Goal: Task Accomplishment & Management: Manage account settings

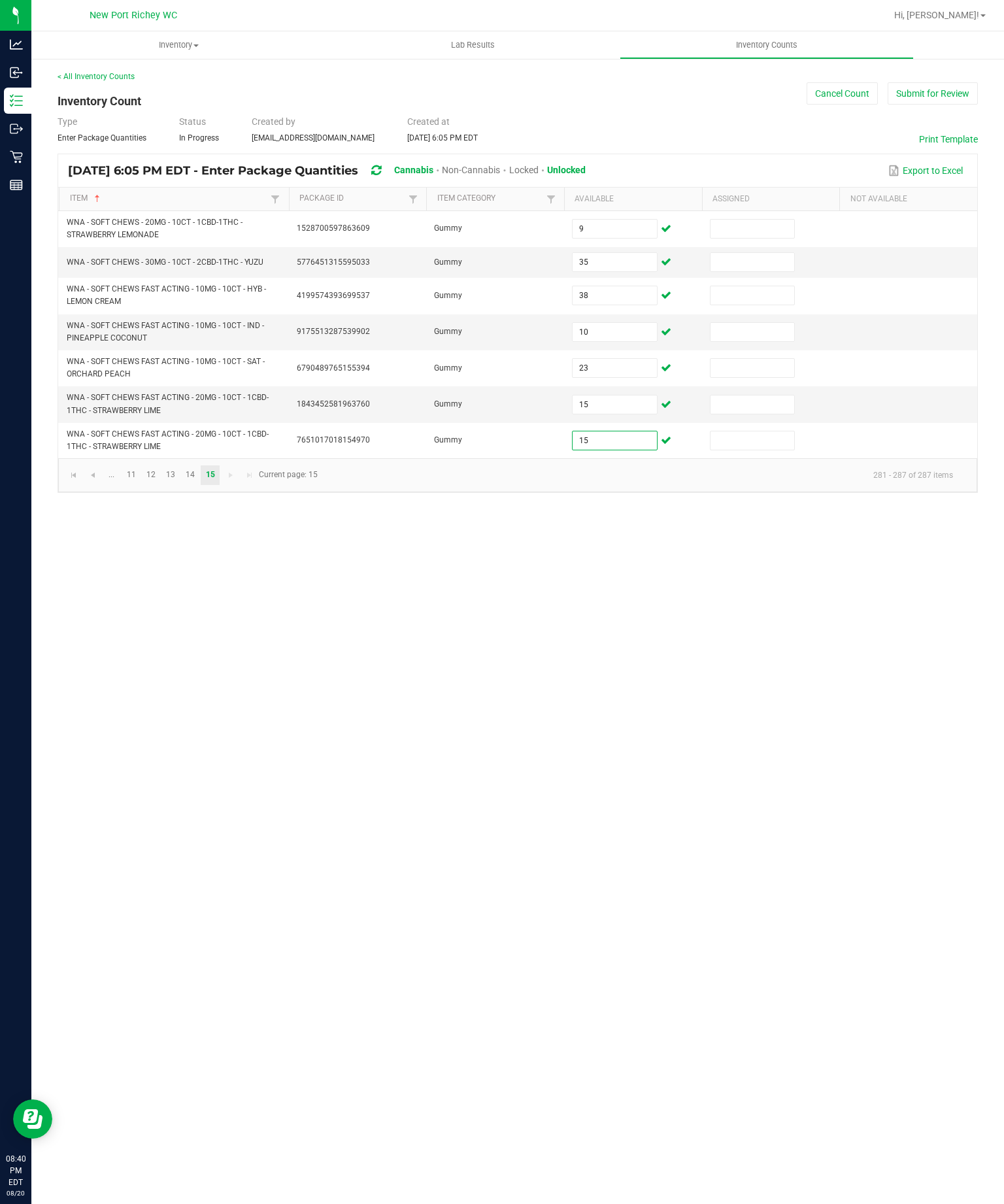
type input "15"
click at [847, 616] on div "Inventory All packages All inventory Waste log Create inventory Lab Results Inv…" at bounding box center [518, 618] width 973 height 1173
click at [141, 485] on link "11" at bounding box center [131, 476] width 19 height 20
type input "4"
type input "7"
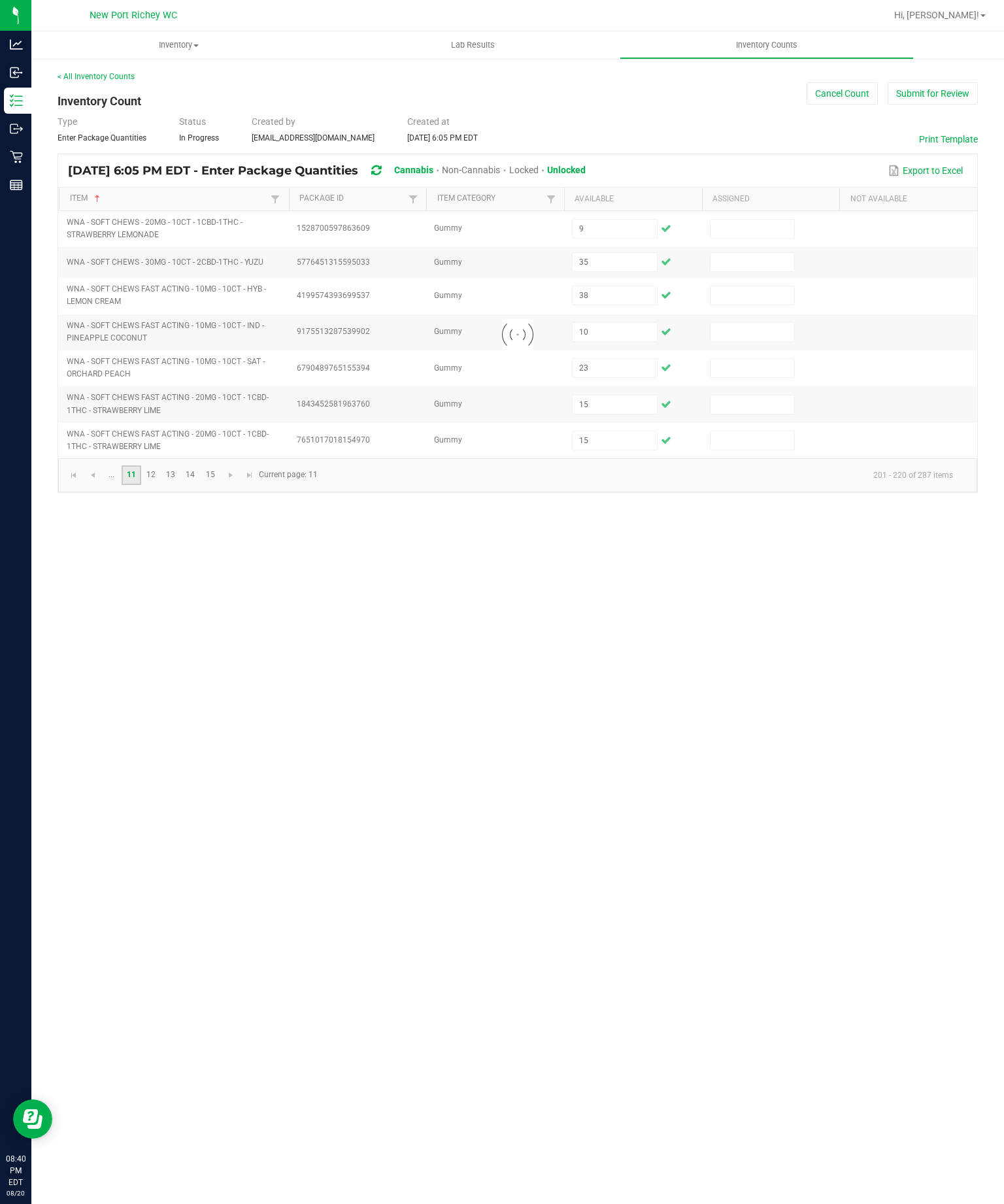
type input "4"
type input "7"
type input "1"
type input "7"
type input "2"
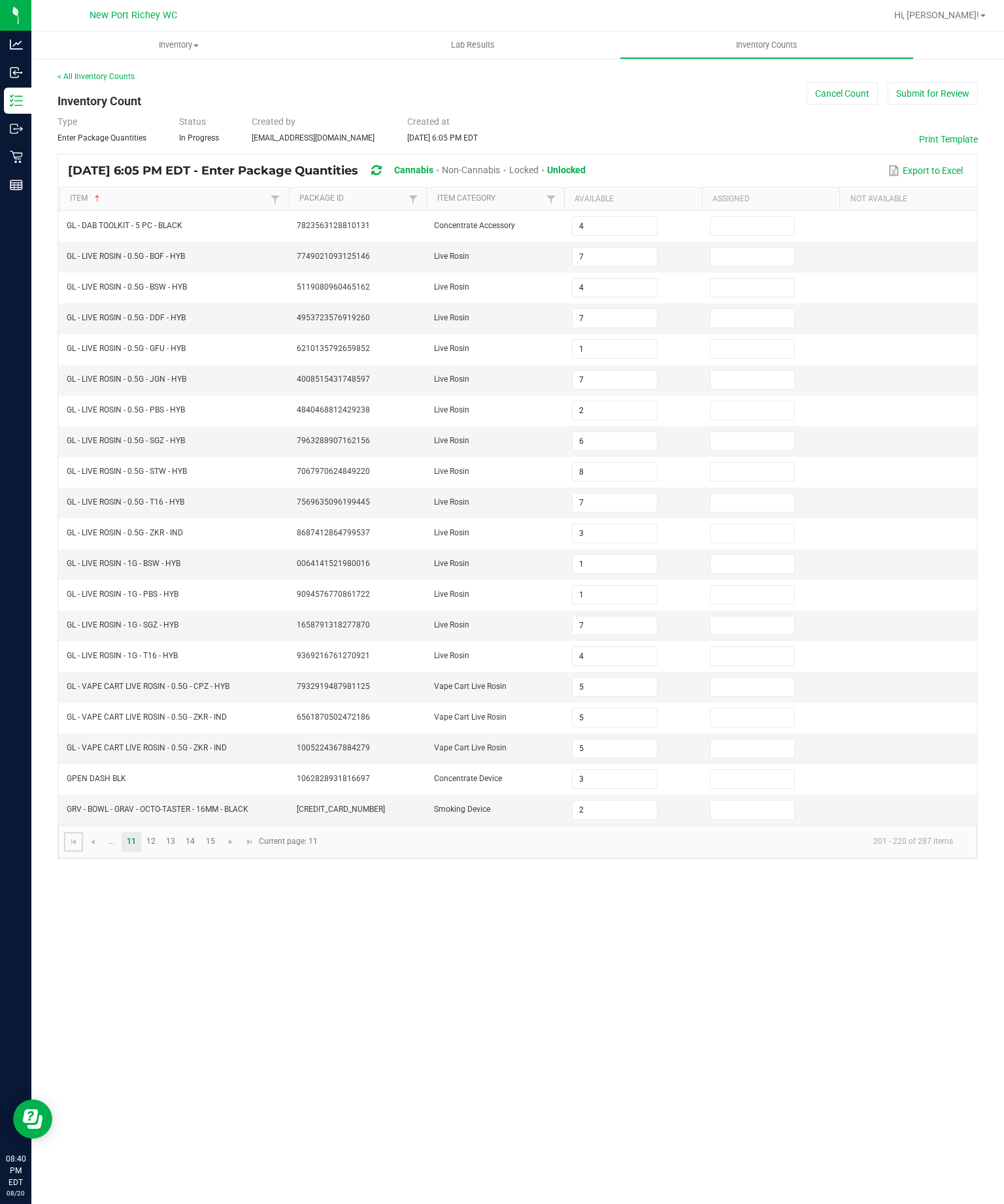
click at [83, 852] on link at bounding box center [73, 843] width 19 height 20
type input "3"
type input "17"
type input "3"
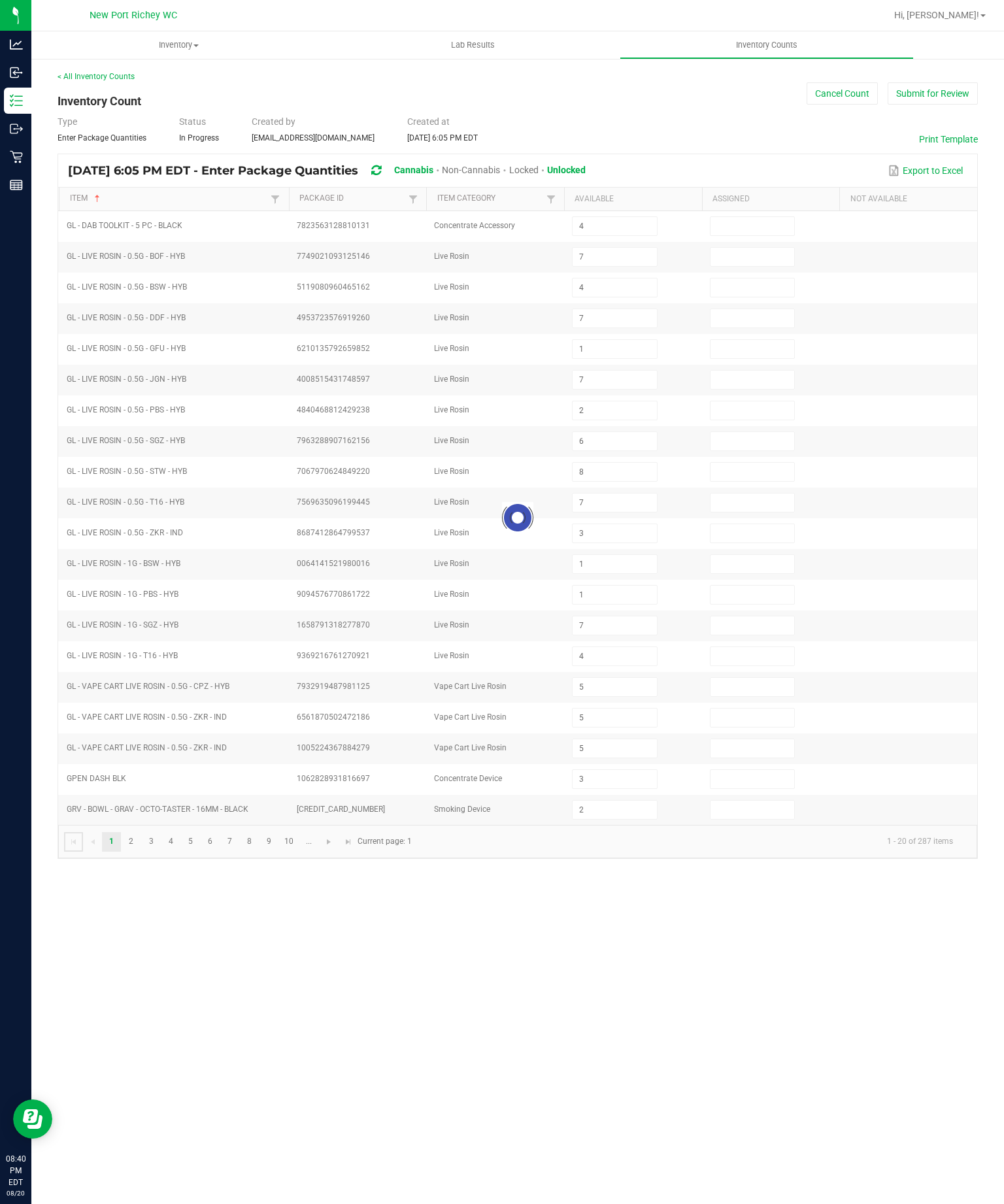
type input "1"
type input "5"
type input "20"
type input "16"
type input "8"
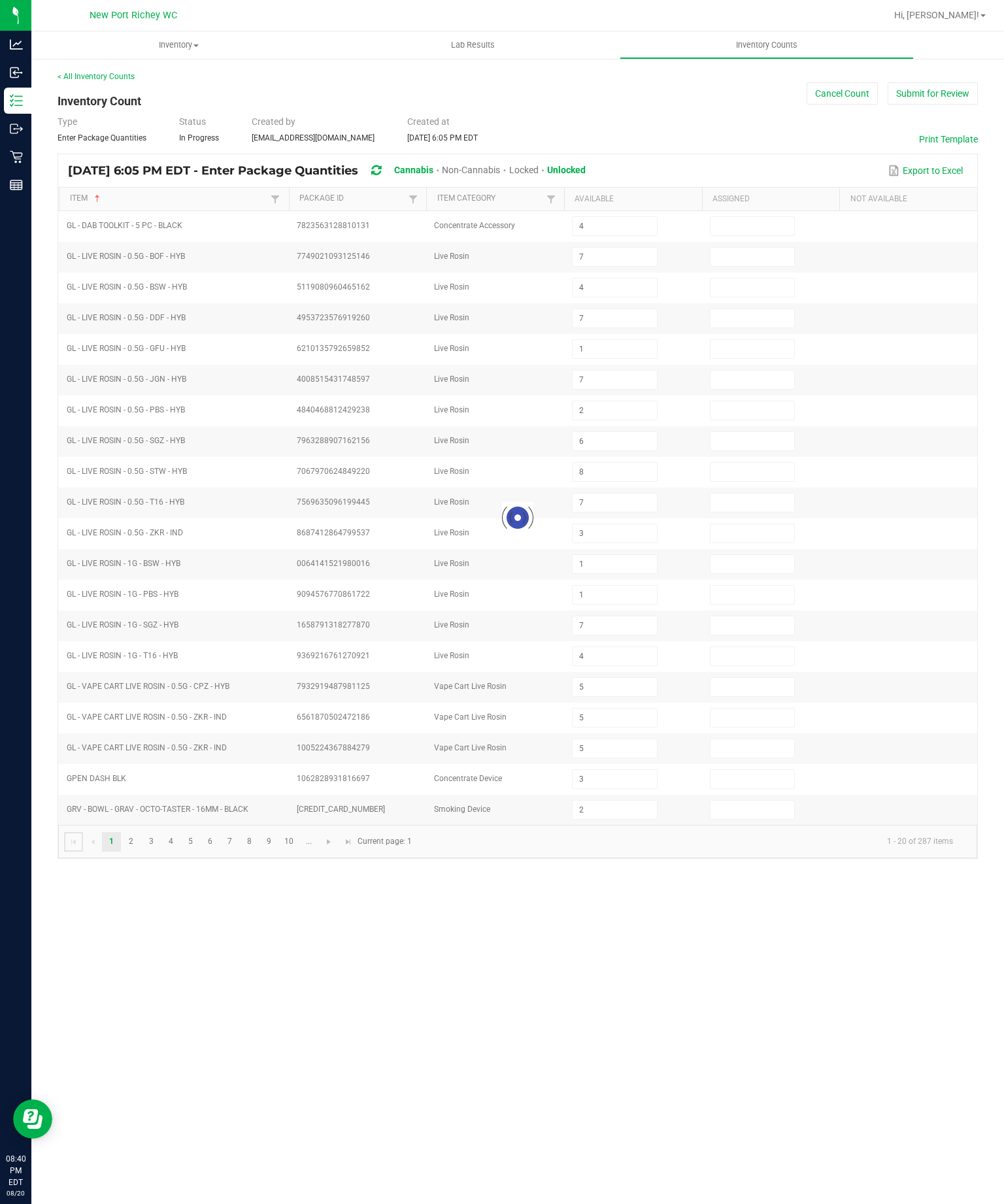
type input "9"
type input "10"
type input "11"
type input "10"
type input "19"
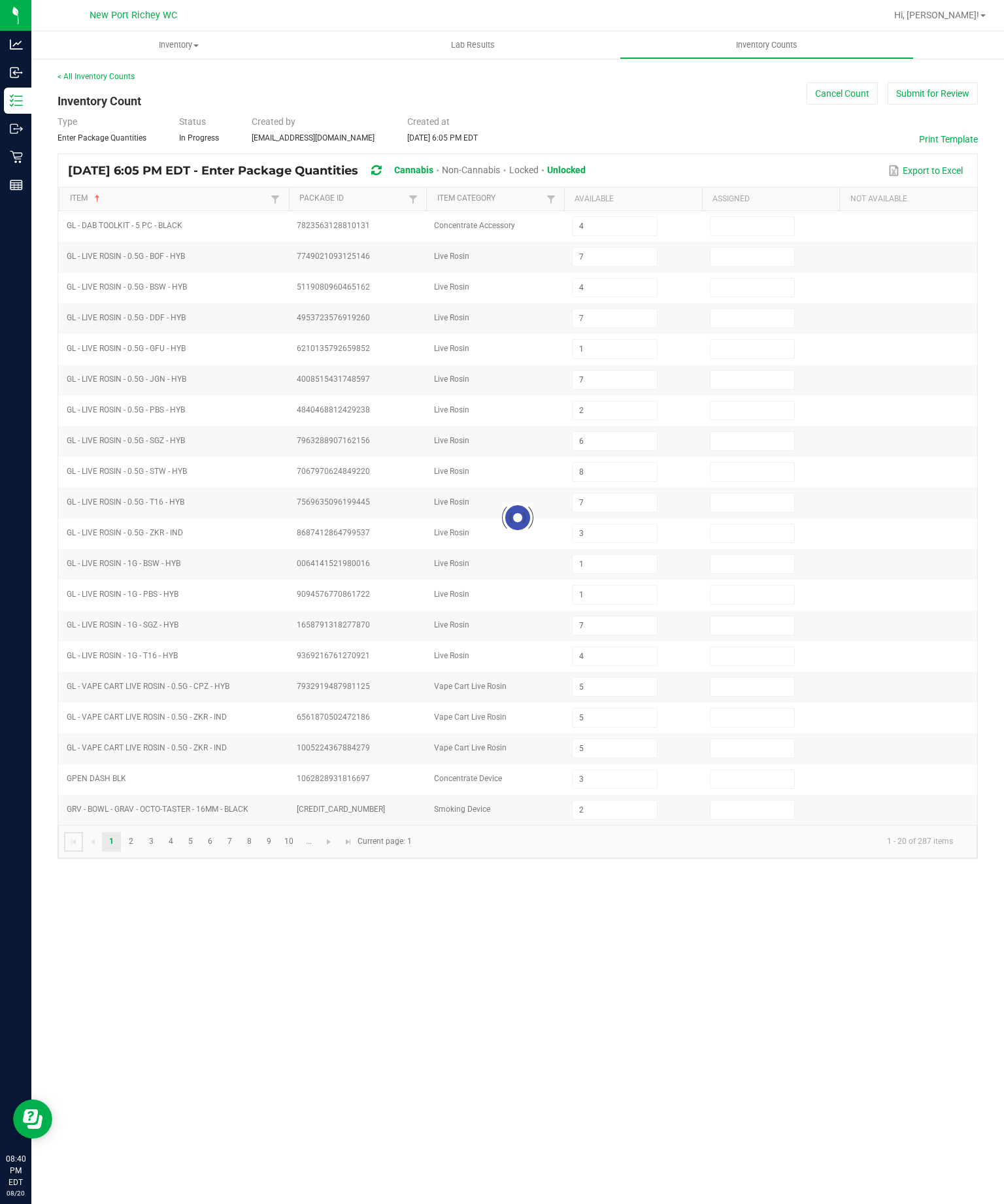
type input "8"
type input "14"
type input "18"
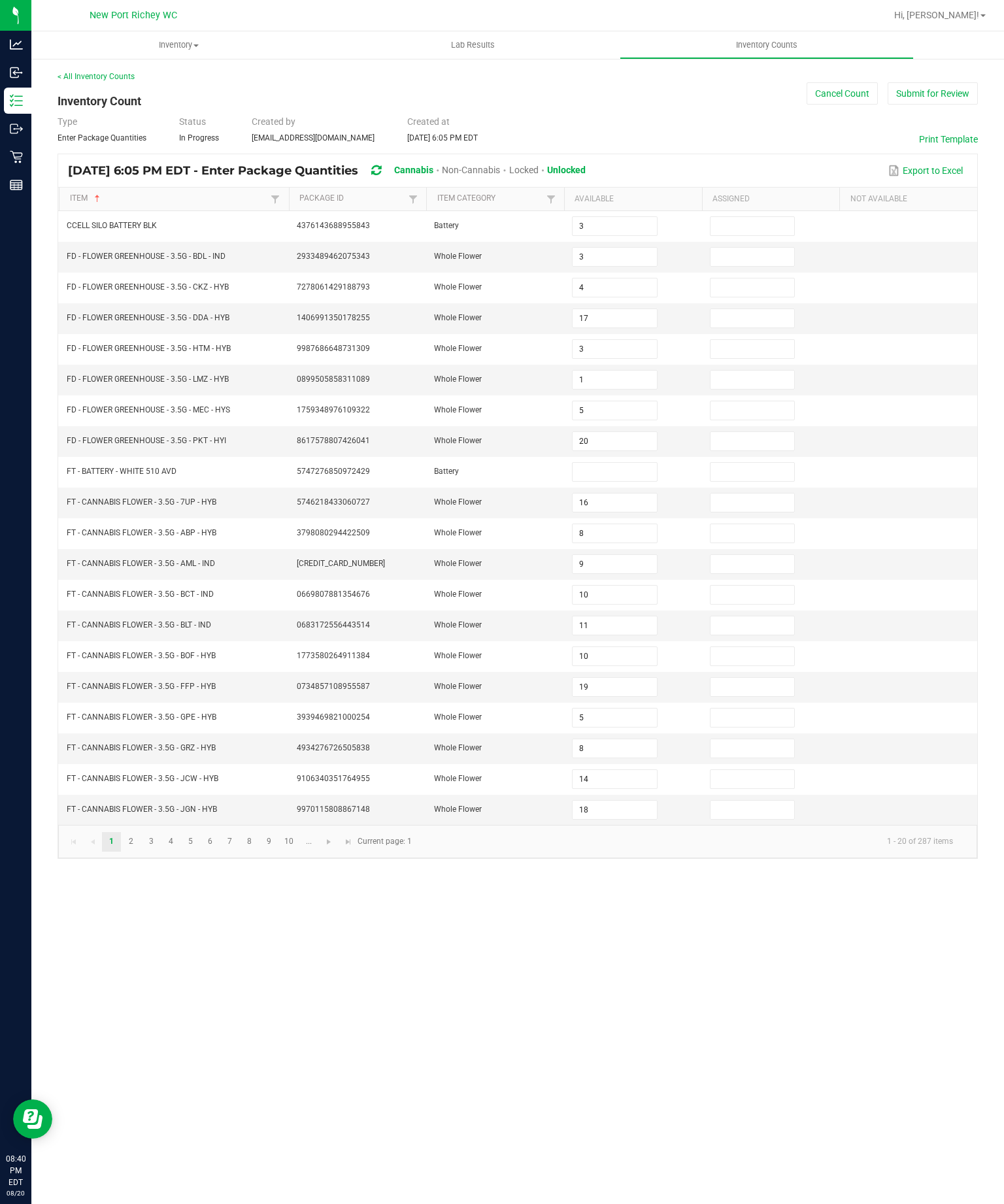
click at [602, 235] on input "3" at bounding box center [616, 226] width 85 height 18
type input "11"
click at [608, 481] on input at bounding box center [616, 472] width 85 height 18
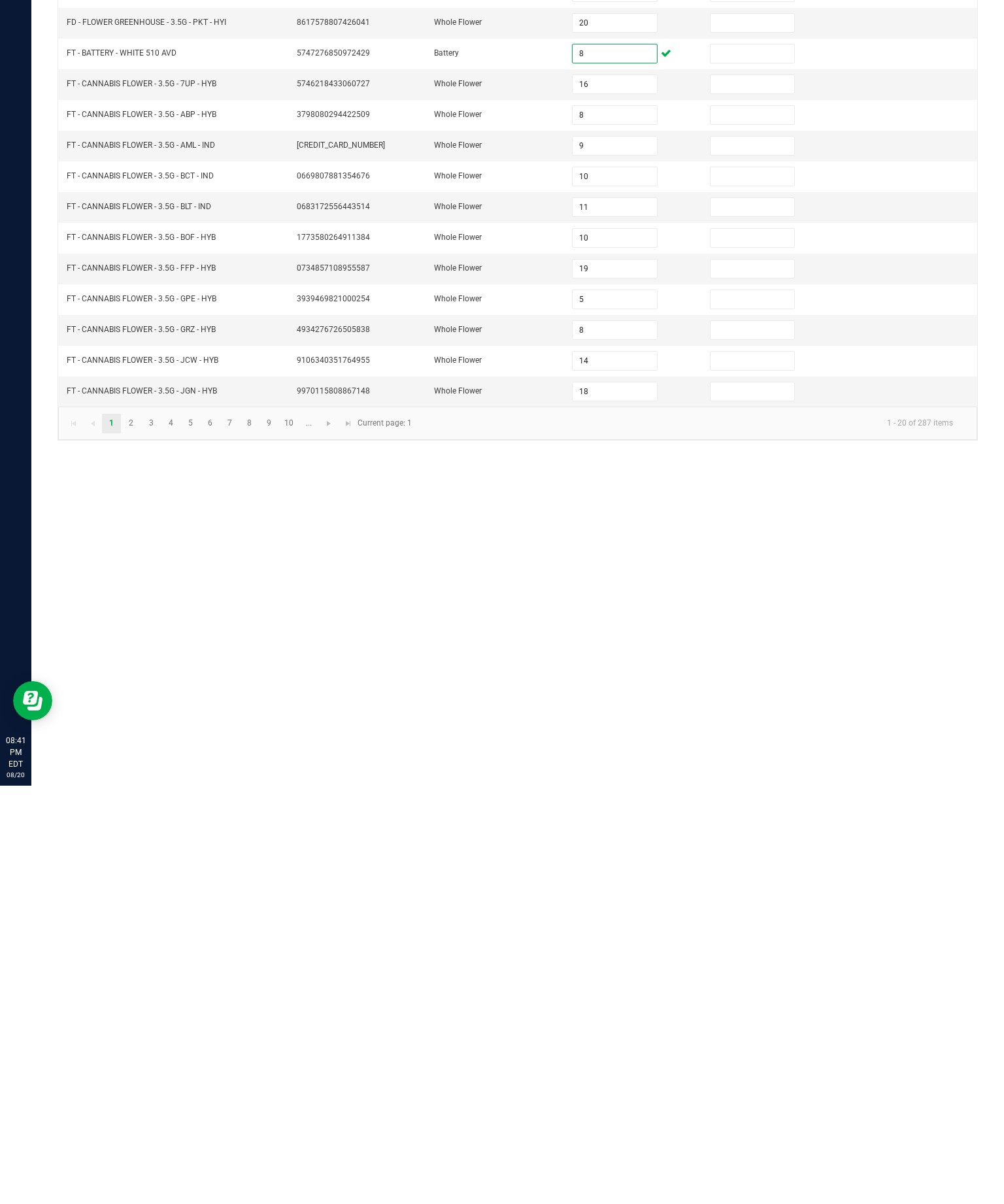
type input "8"
click at [299, 833] on link "10" at bounding box center [289, 843] width 19 height 20
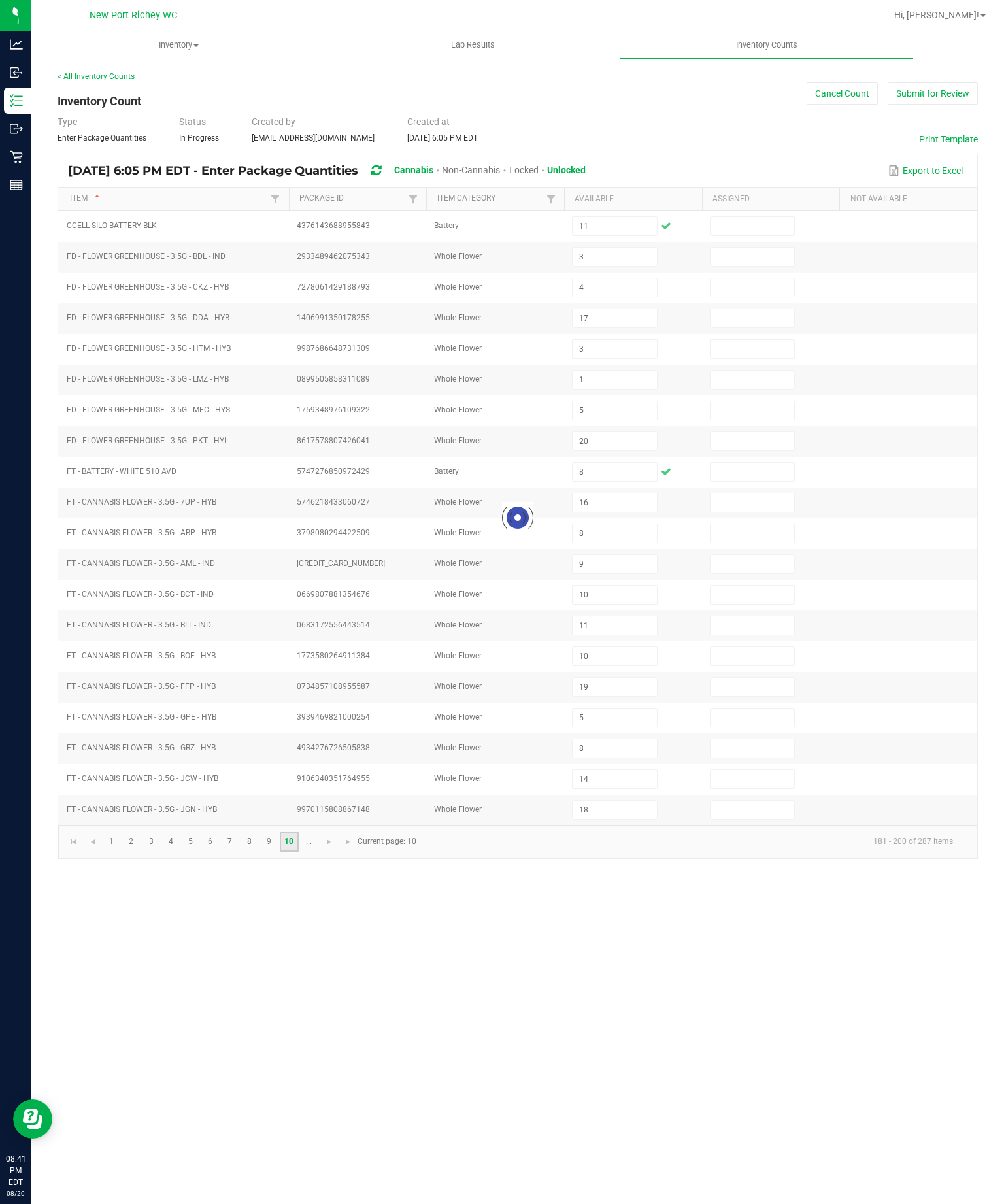
type input "7"
type input "4"
type input "10"
type input "5"
type input "0"
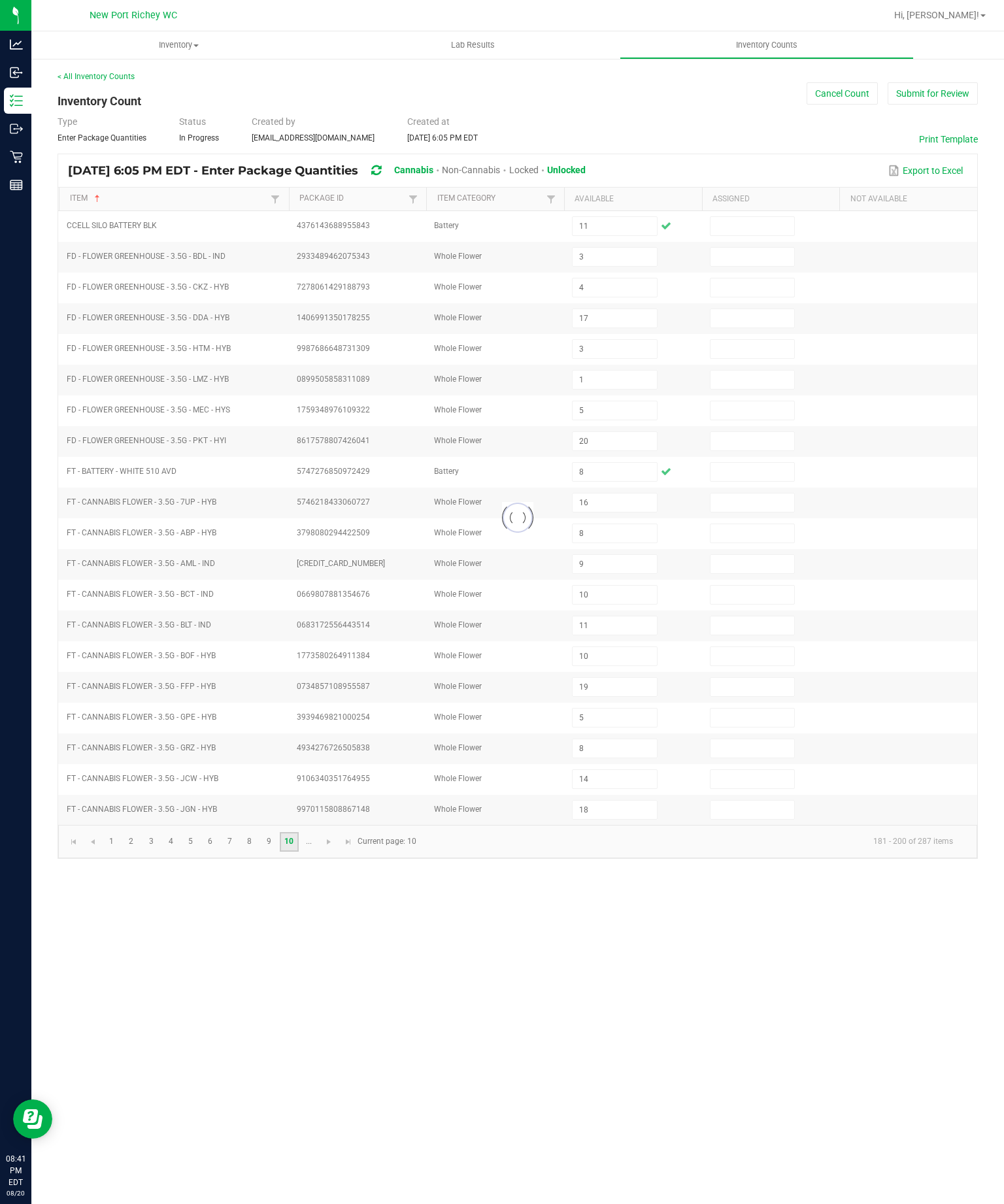
type input "11"
type input "4"
type input "12"
type input "5"
type input "3"
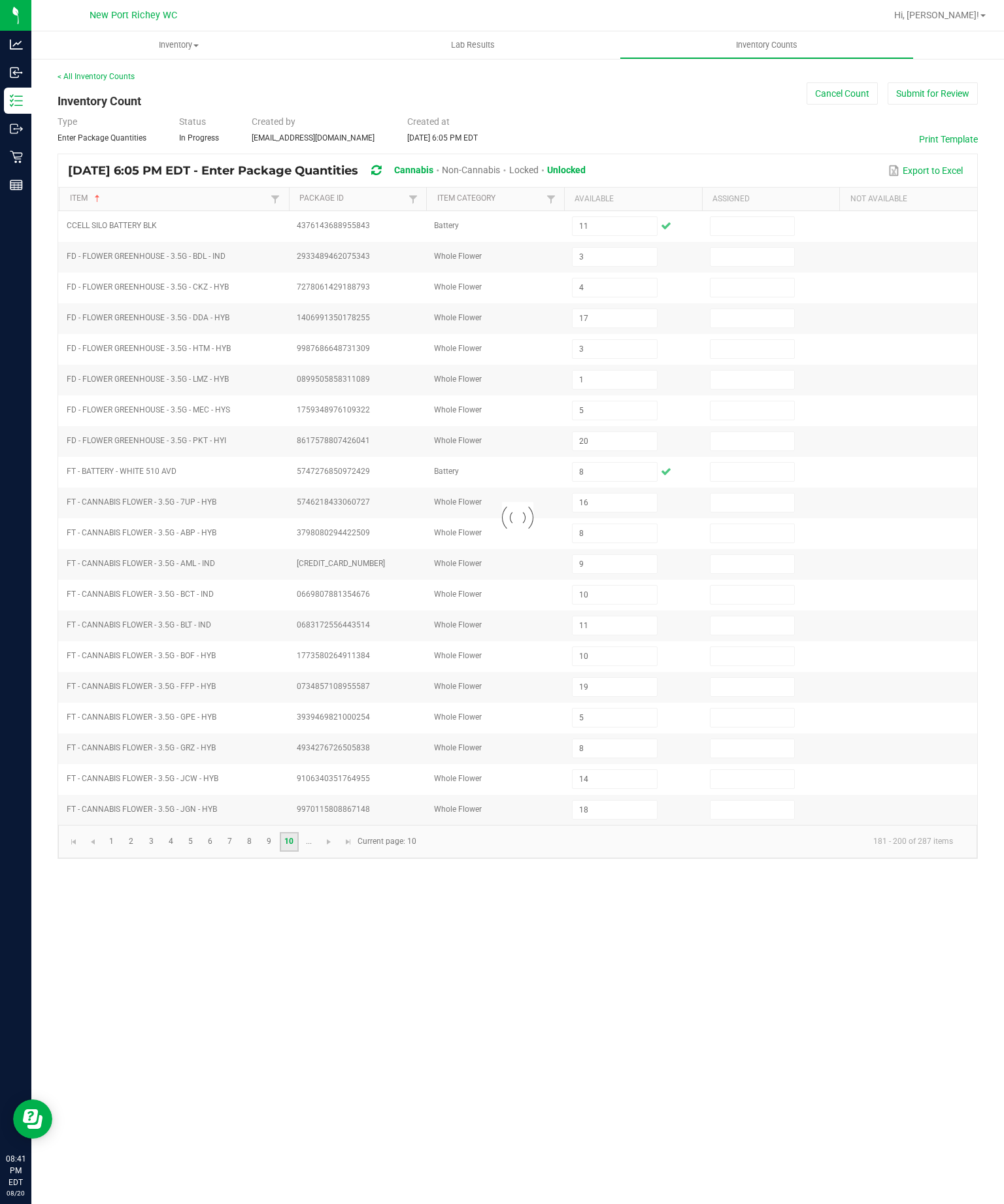
type input "3"
type input "9"
type input "19"
type input "1"
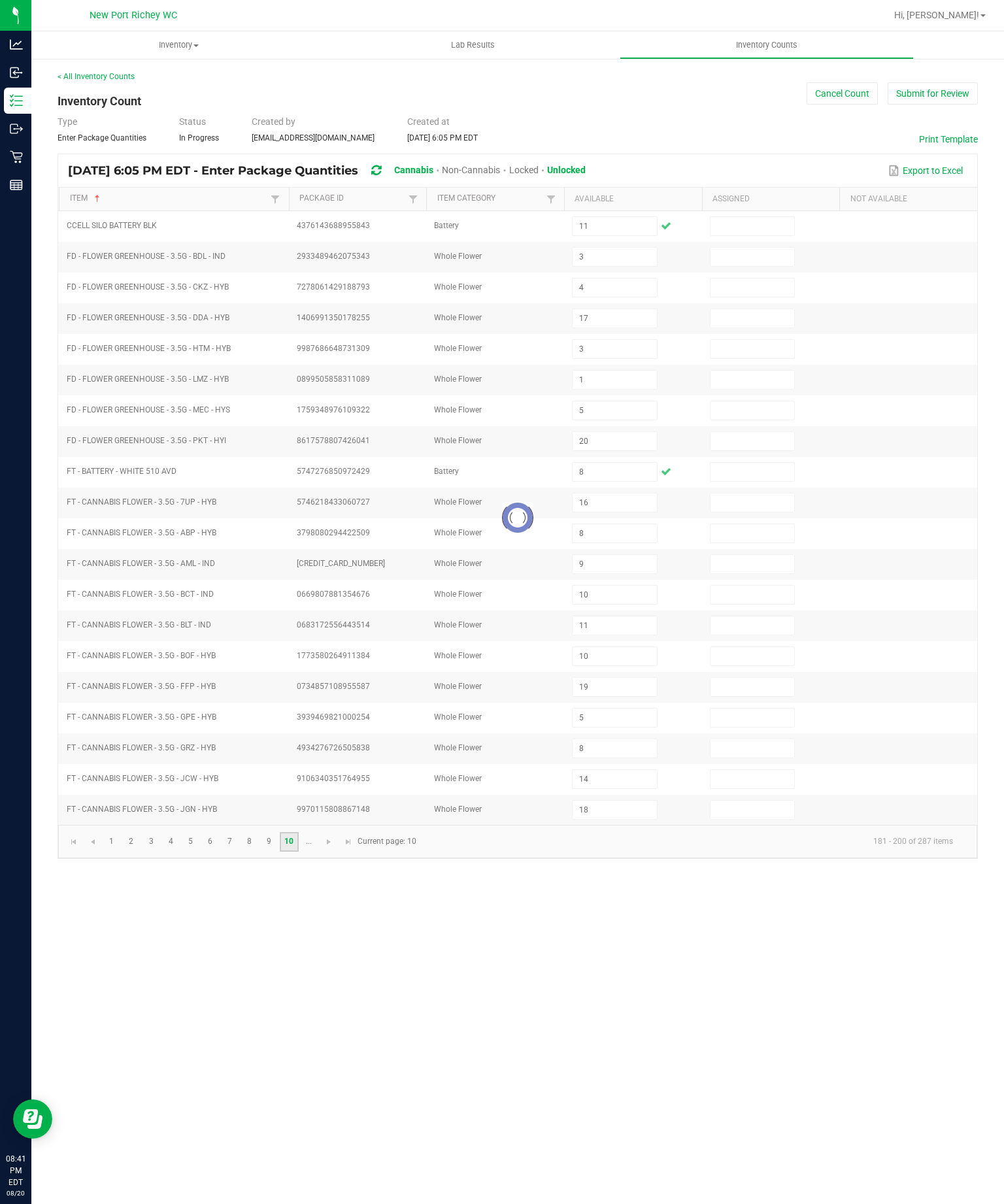
type input "15"
type input "19"
type input "2"
type input "20"
type input "3"
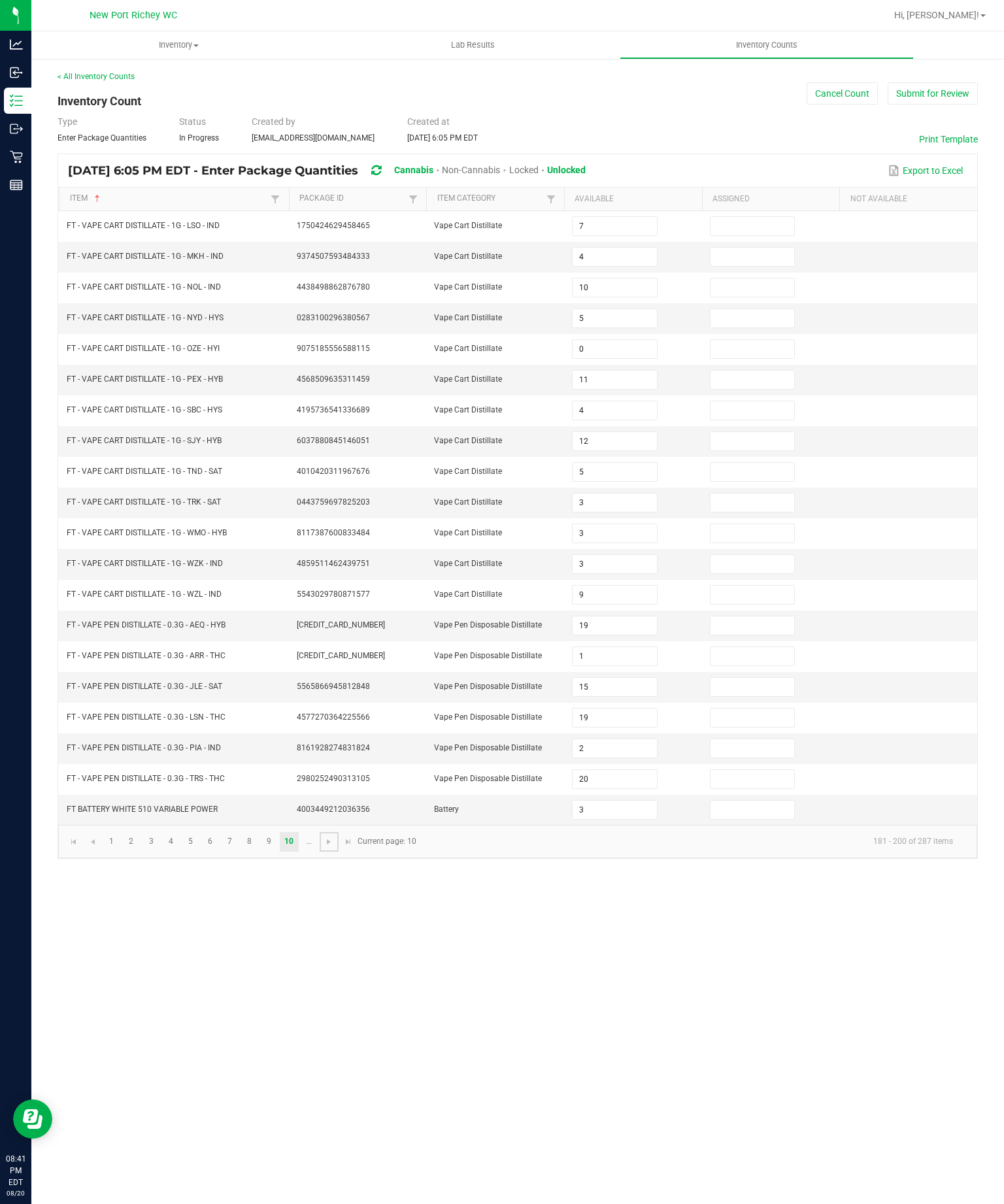
click at [339, 852] on link at bounding box center [329, 843] width 19 height 20
type input "4"
type input "7"
type input "4"
type input "7"
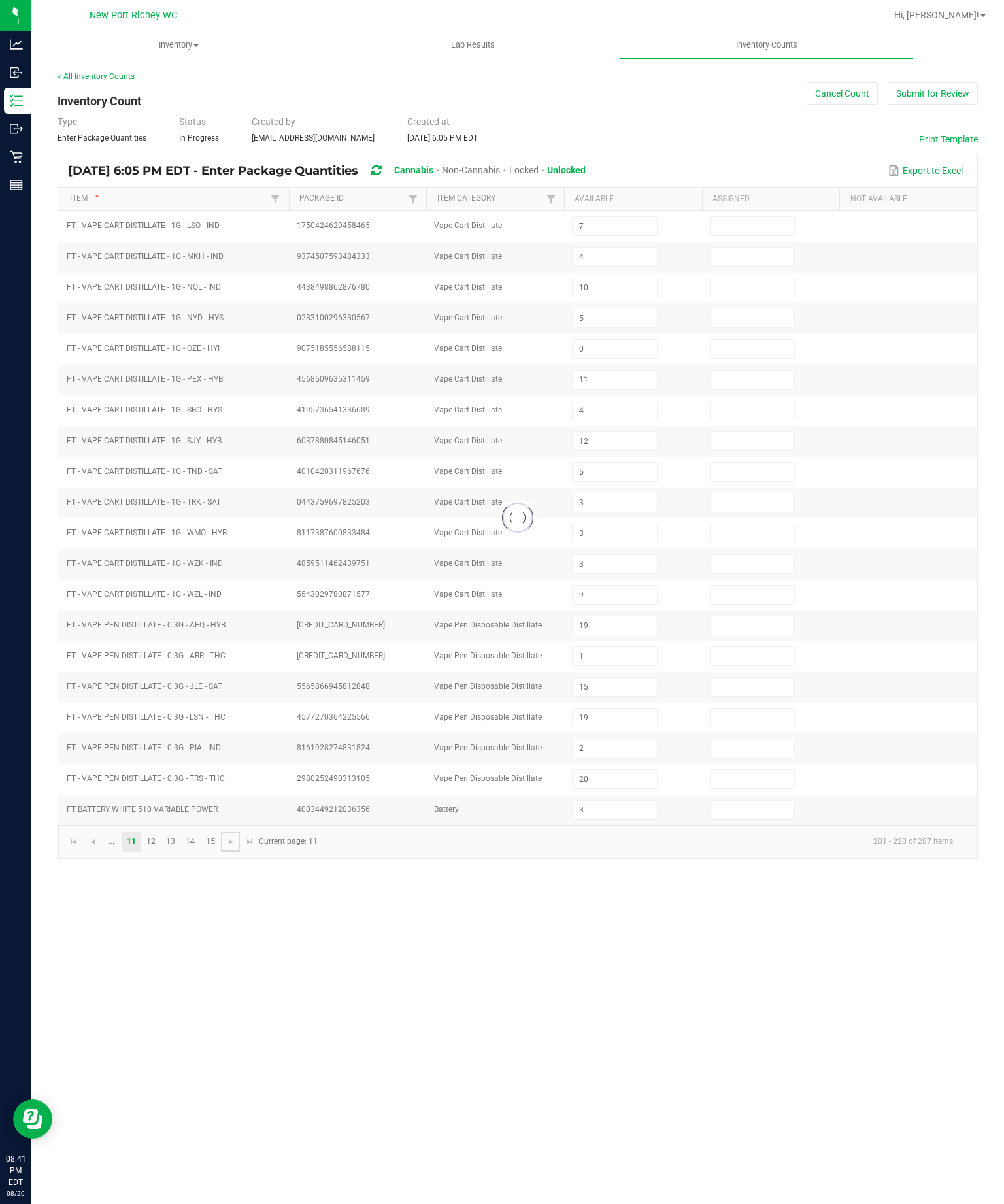
type input "1"
type input "7"
type input "2"
type input "6"
type input "8"
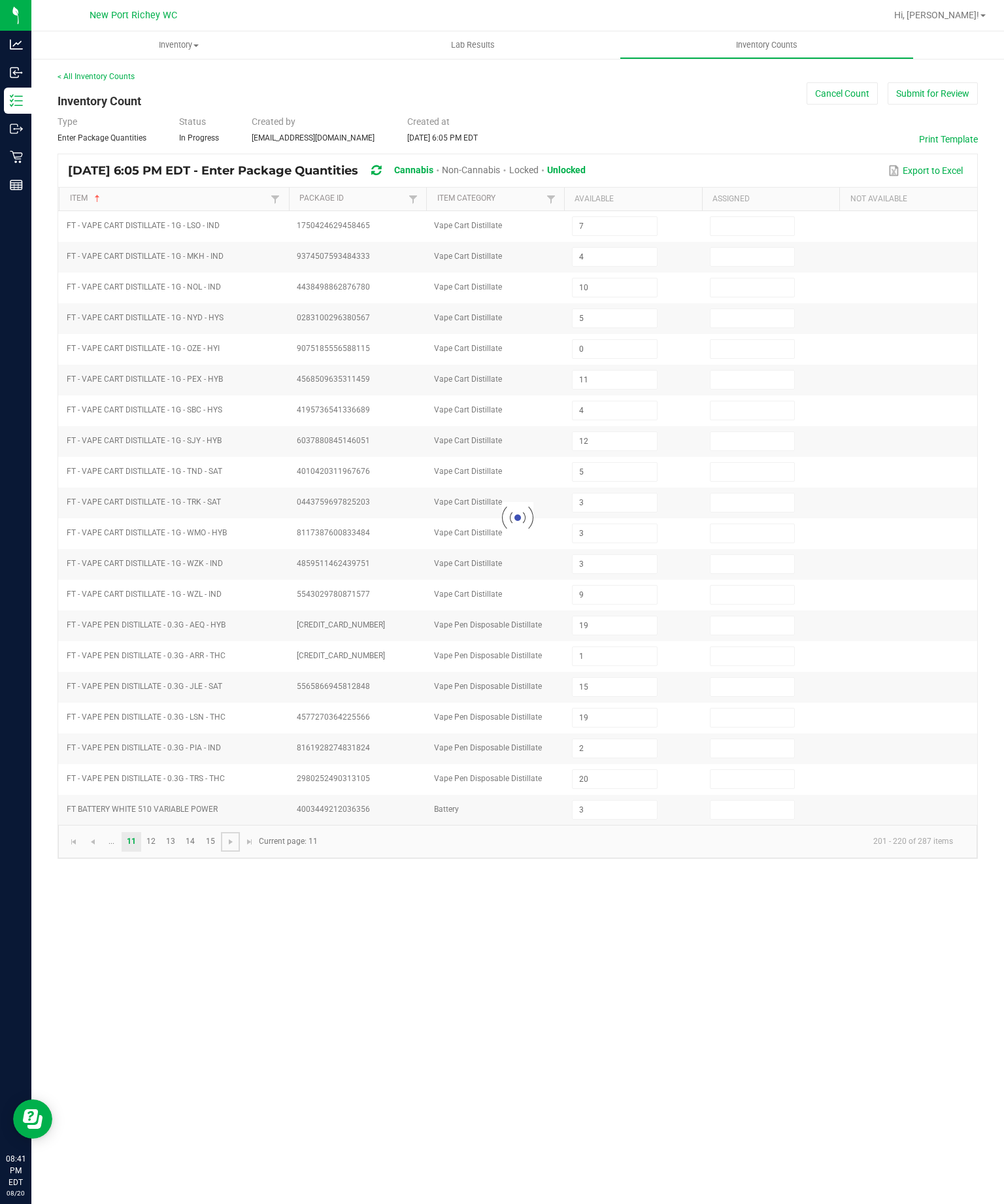
type input "7"
type input "1"
type input "7"
type input "4"
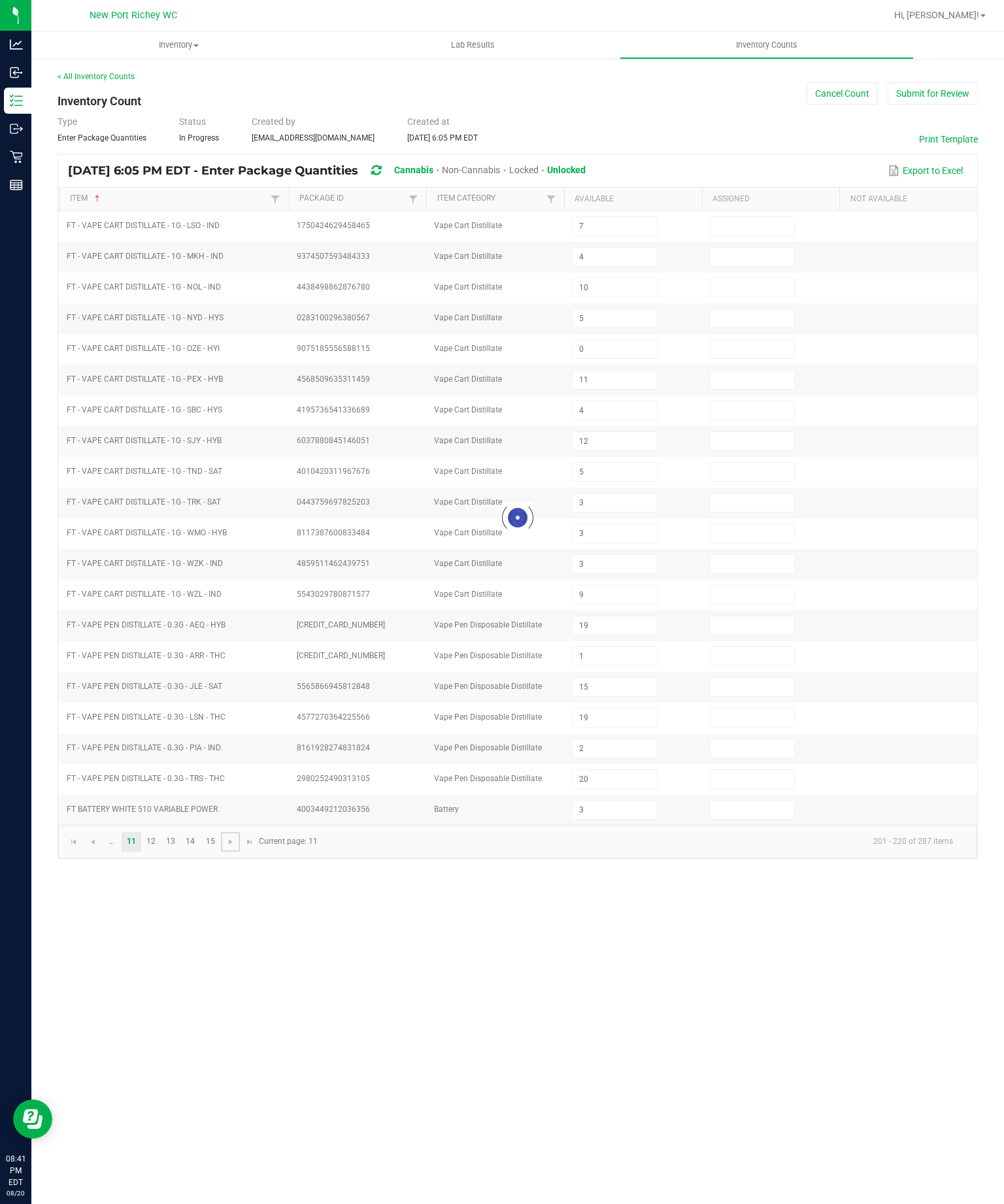
type input "5"
type input "3"
type input "2"
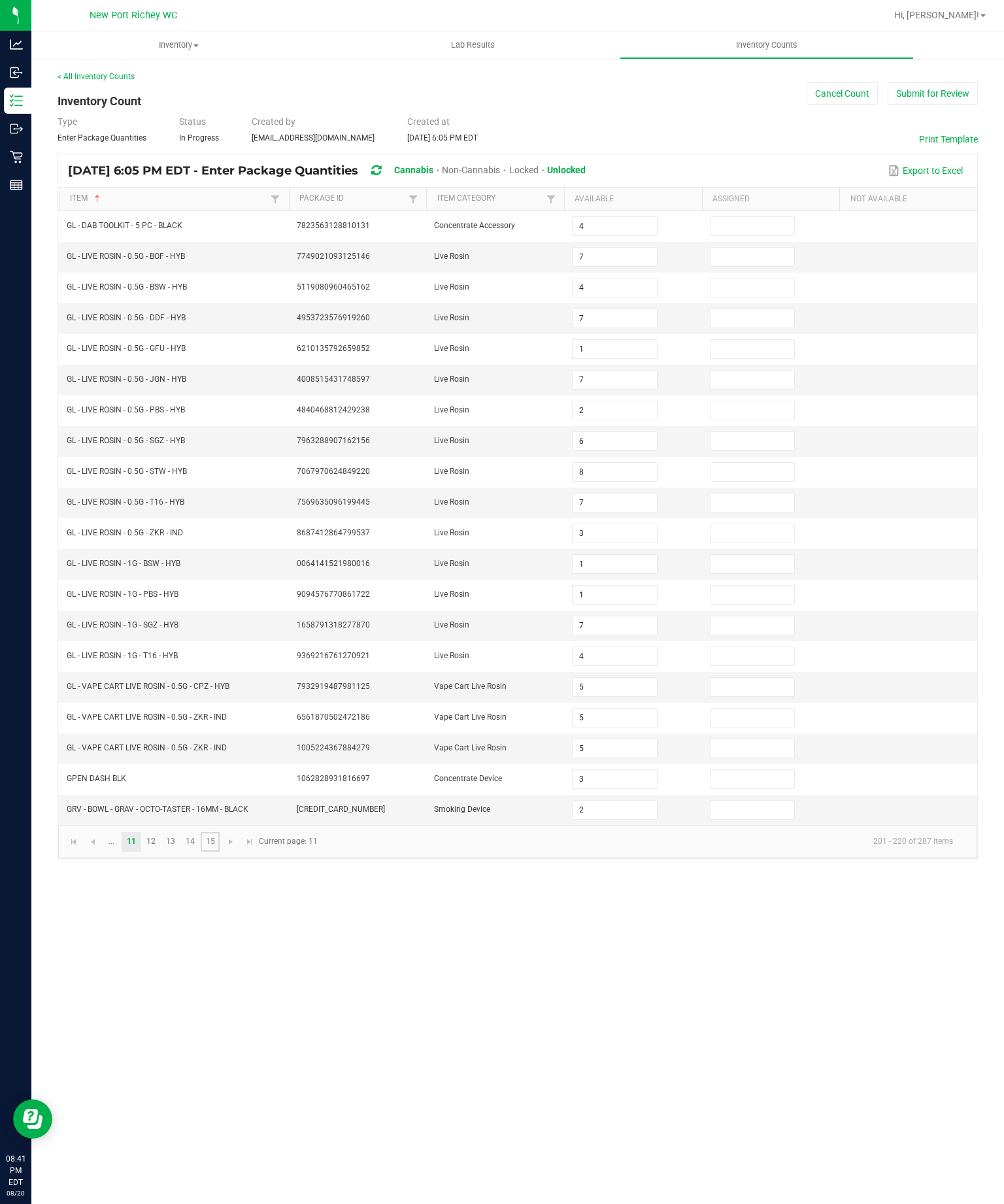
click at [220, 833] on link "15" at bounding box center [210, 843] width 19 height 20
type input "9"
type input "35"
type input "38"
type input "10"
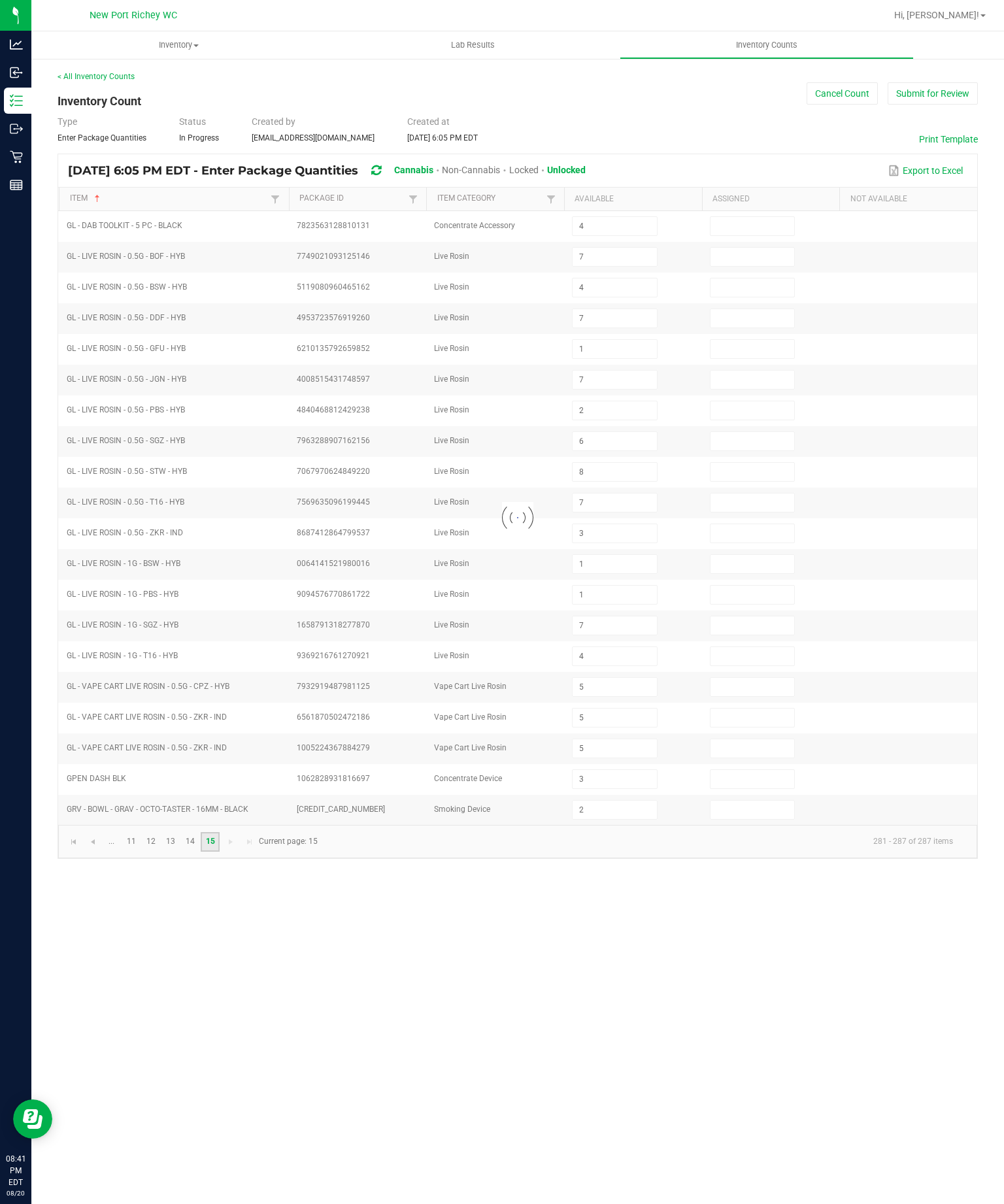
type input "23"
type input "15"
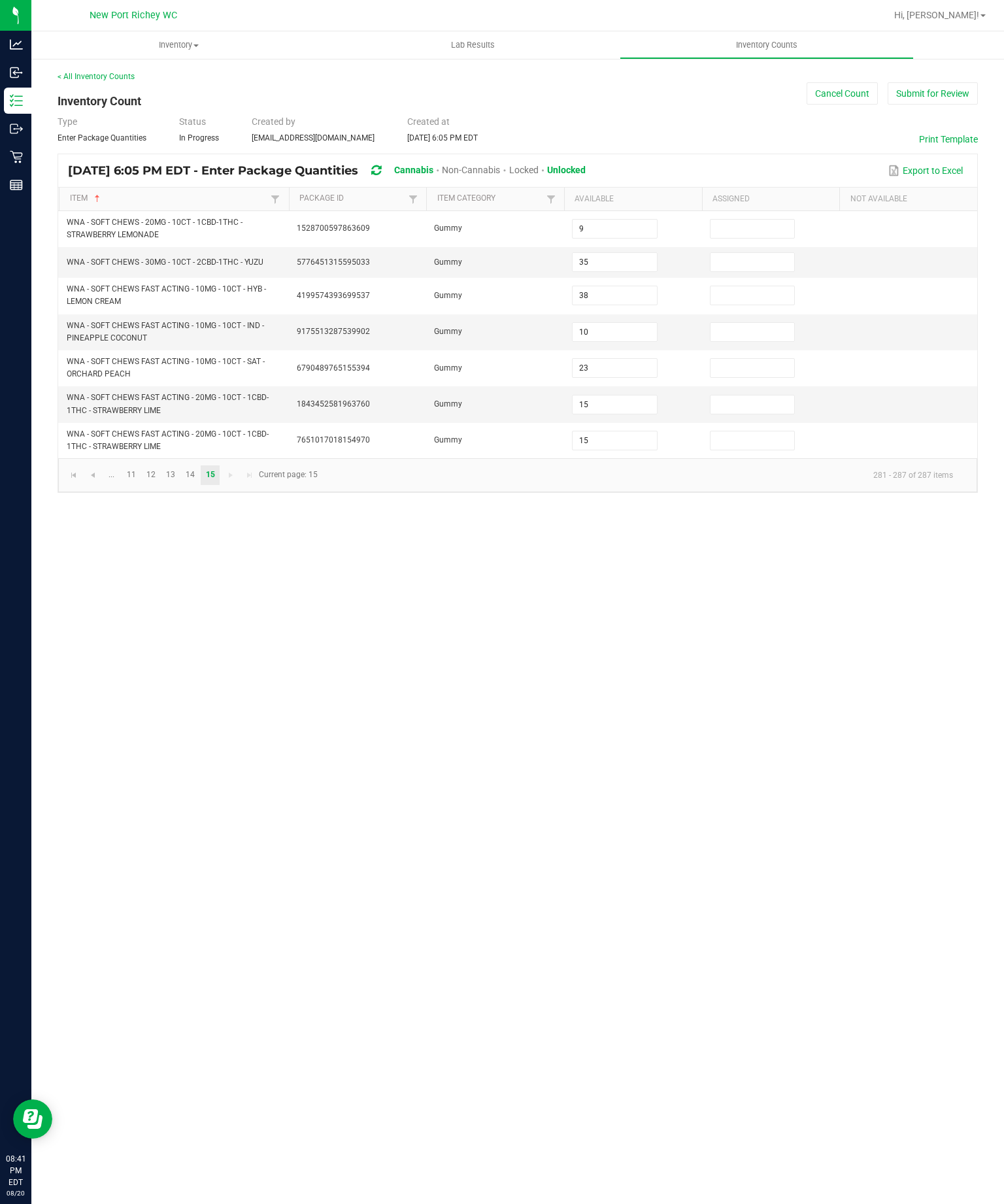
click at [940, 82] on button "Submit for Review" at bounding box center [933, 93] width 90 height 23
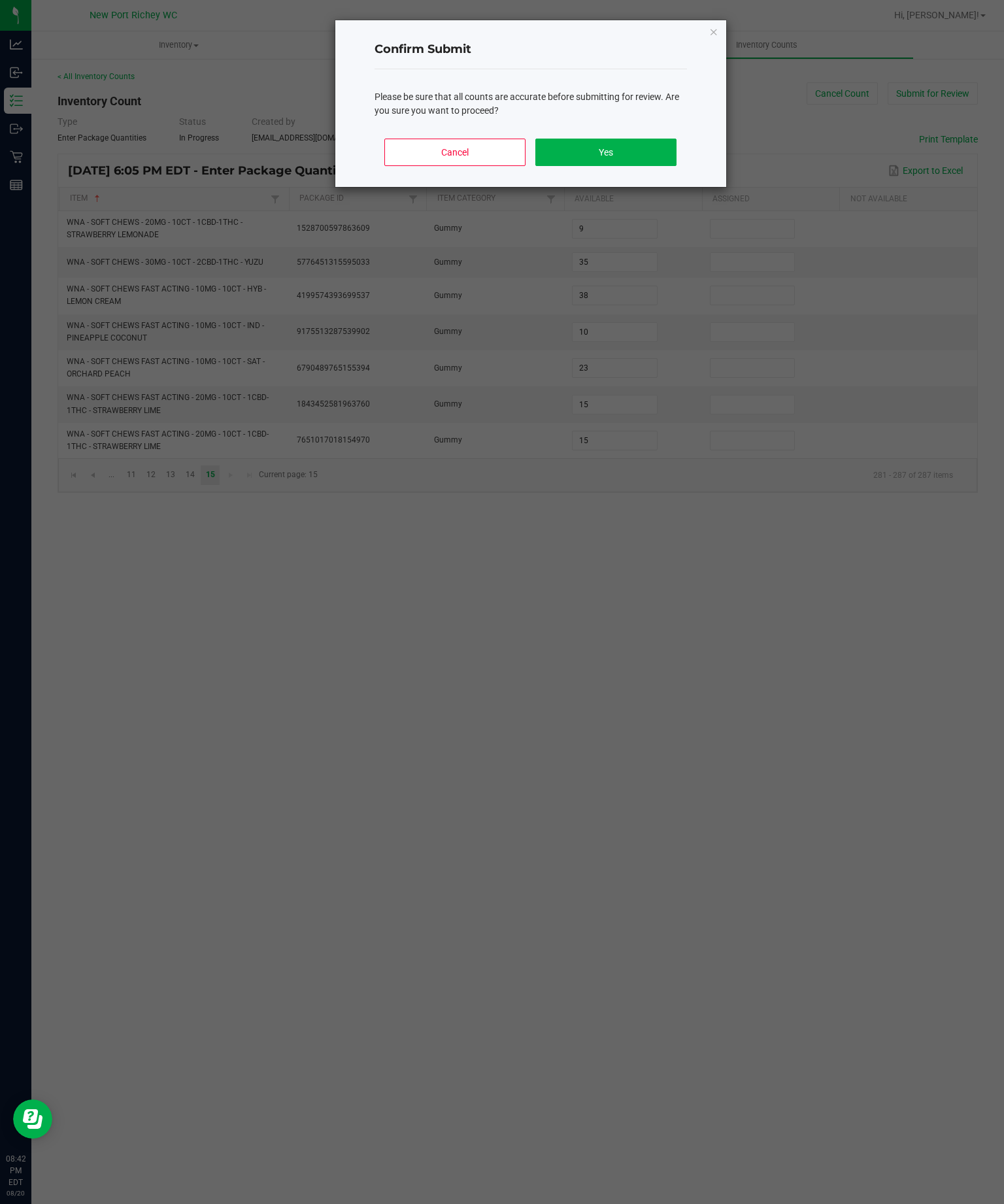
click at [631, 166] on button "Yes" at bounding box center [606, 152] width 141 height 27
